Goal: Transaction & Acquisition: Purchase product/service

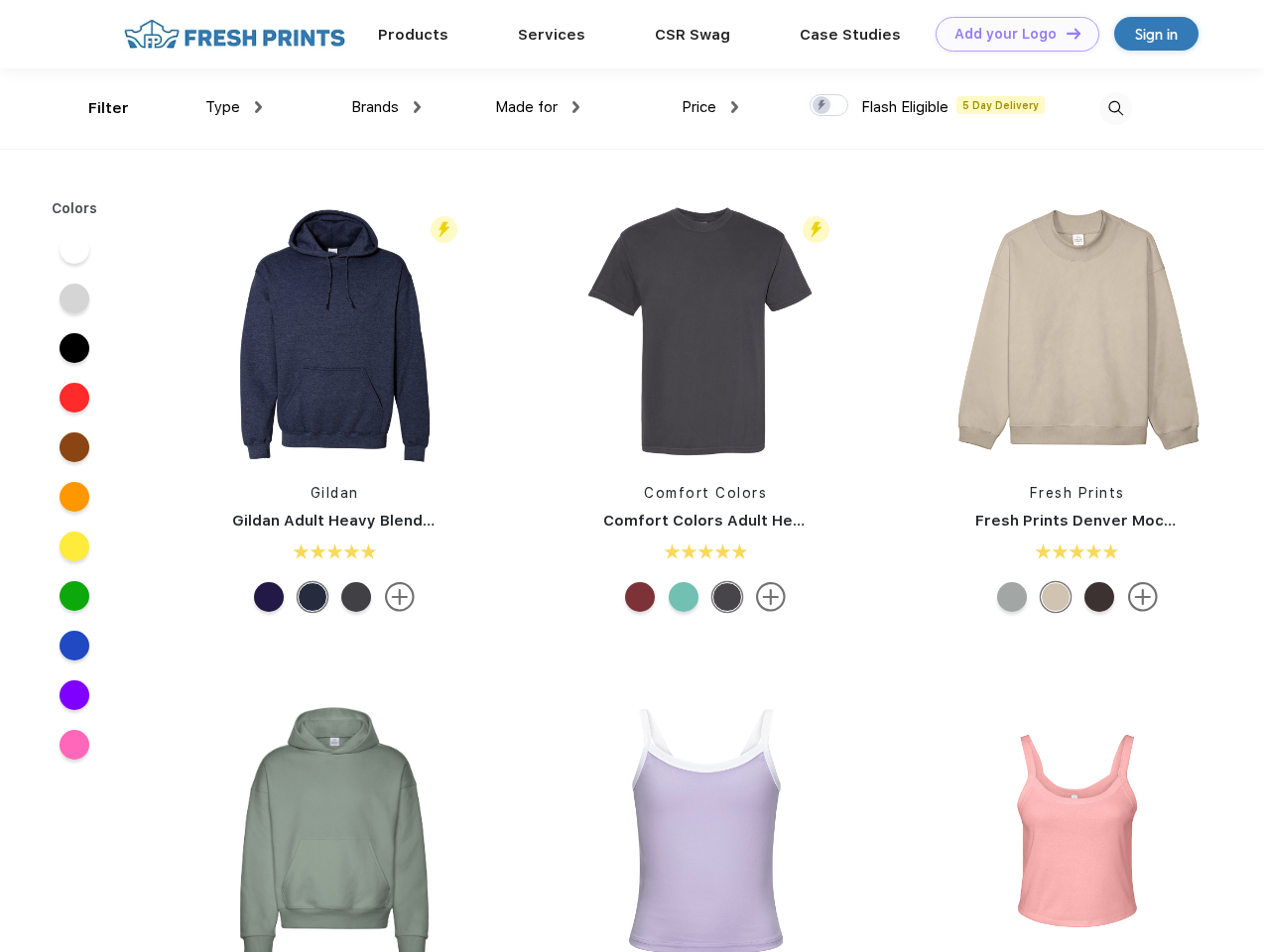
scroll to position [1, 0]
click at [1010, 34] on link "Add your Logo Design Tool" at bounding box center [1017, 34] width 164 height 35
click at [0, 0] on div "Design Tool" at bounding box center [0, 0] width 0 height 0
click at [1065, 33] on link "Add your Logo Design Tool" at bounding box center [1017, 34] width 164 height 35
click at [96, 108] on div "Filter" at bounding box center [108, 108] width 41 height 23
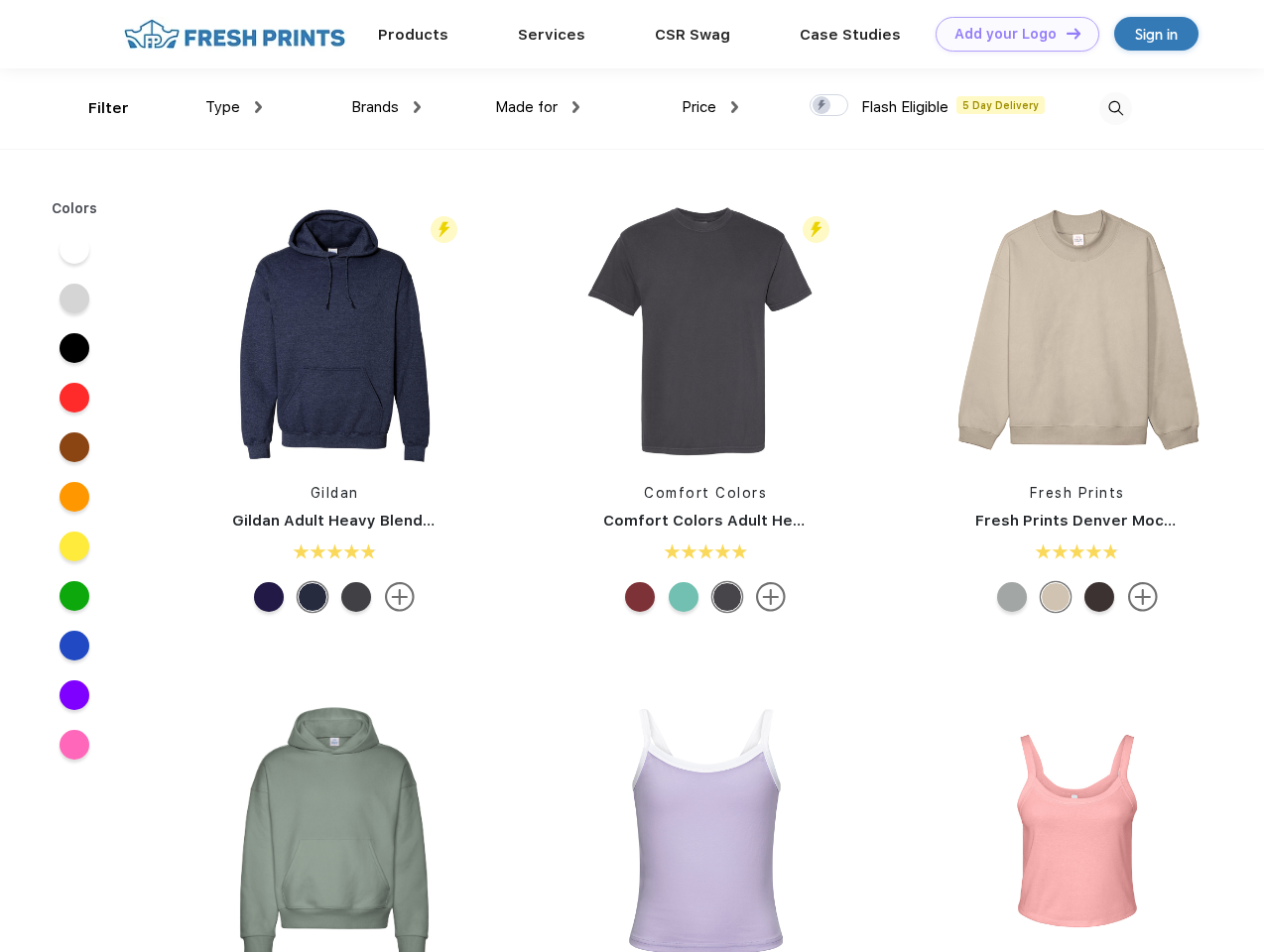
click at [234, 107] on span "Type" at bounding box center [222, 107] width 35 height 18
click at [386, 107] on span "Brands" at bounding box center [375, 107] width 48 height 18
click at [537, 107] on span "Made for" at bounding box center [527, 107] width 63 height 18
click at [711, 107] on span "Price" at bounding box center [699, 107] width 35 height 18
click at [830, 106] on div at bounding box center [829, 105] width 39 height 22
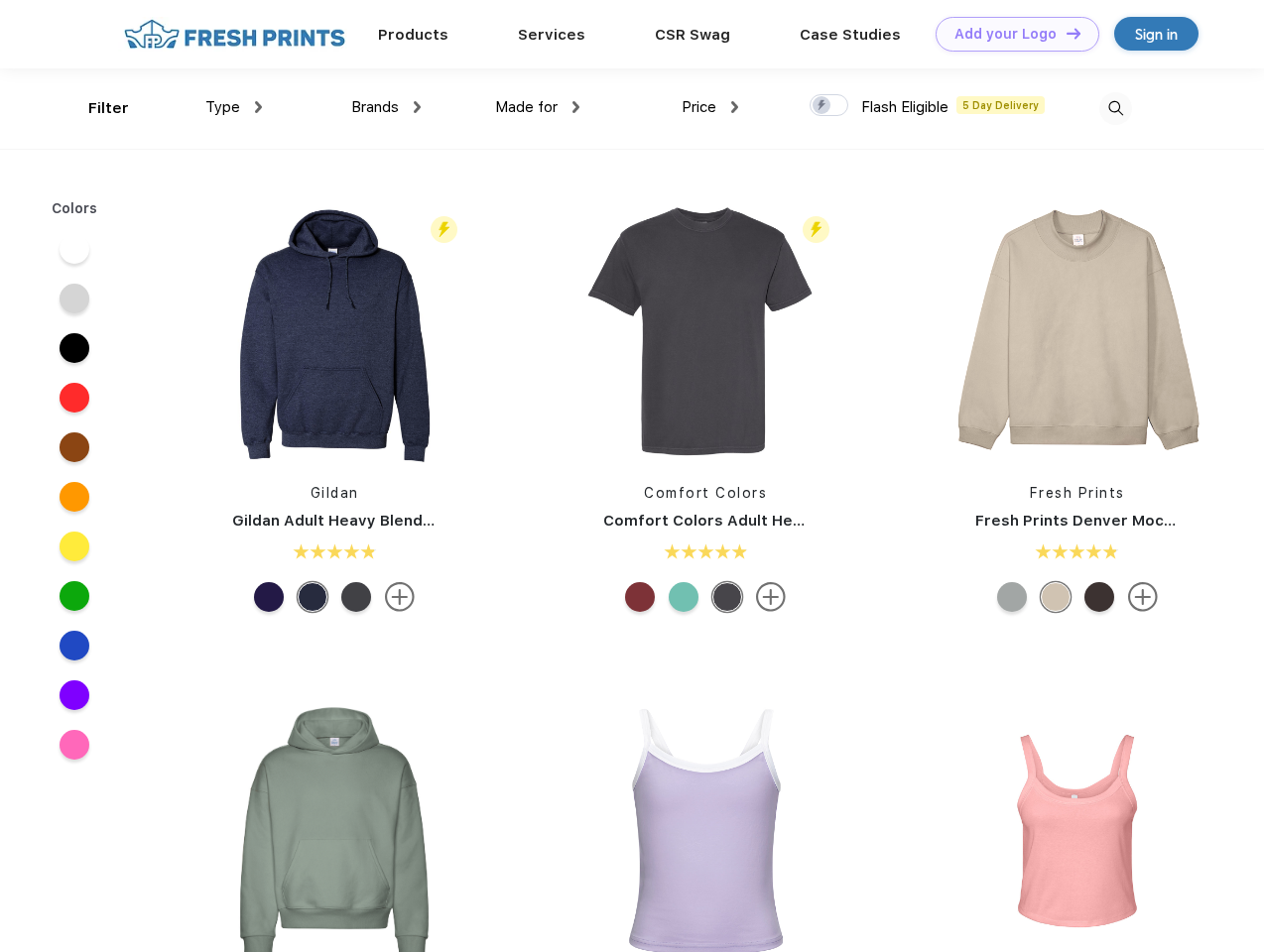
click at [823, 106] on input "checkbox" at bounding box center [816, 99] width 13 height 13
click at [1116, 108] on img at bounding box center [1116, 108] width 33 height 33
